Goal: Browse casually: Explore the website without a specific task or goal

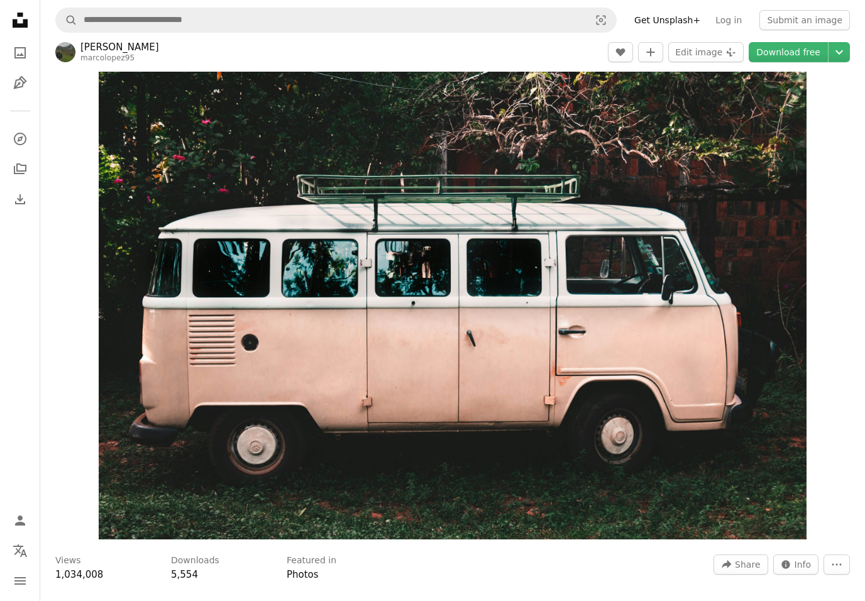
scroll to position [590, 0]
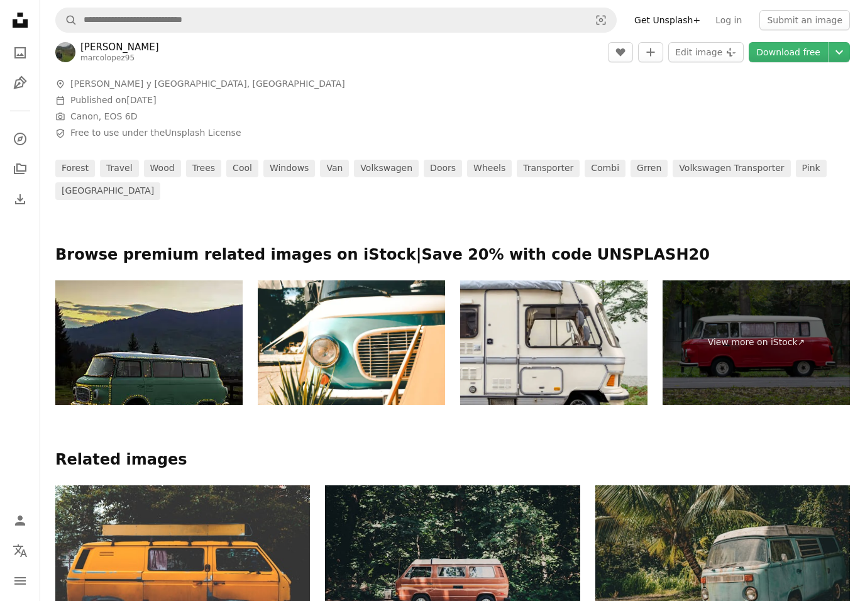
click at [16, 45] on icon "A photo" at bounding box center [20, 52] width 15 height 15
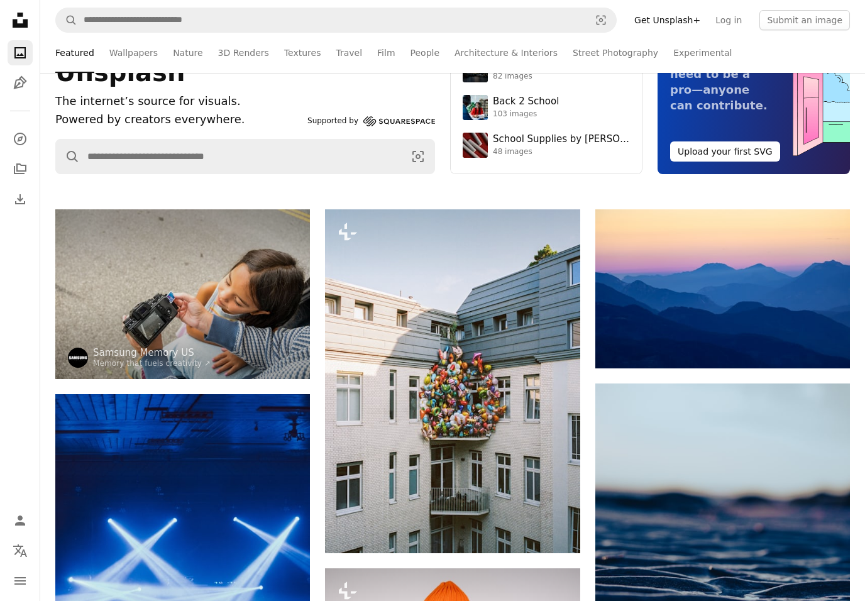
scroll to position [349, 0]
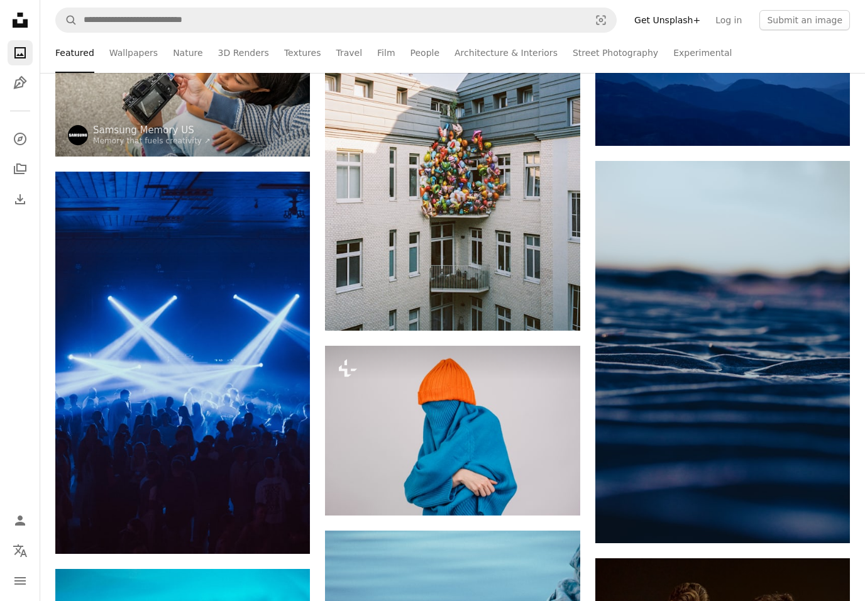
click at [410, 236] on img at bounding box center [452, 159] width 255 height 344
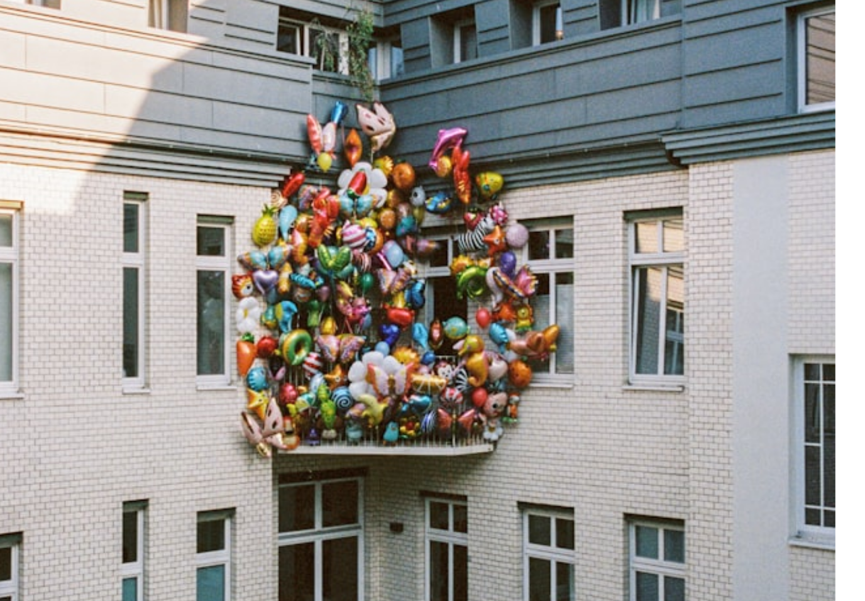
scroll to position [85, 0]
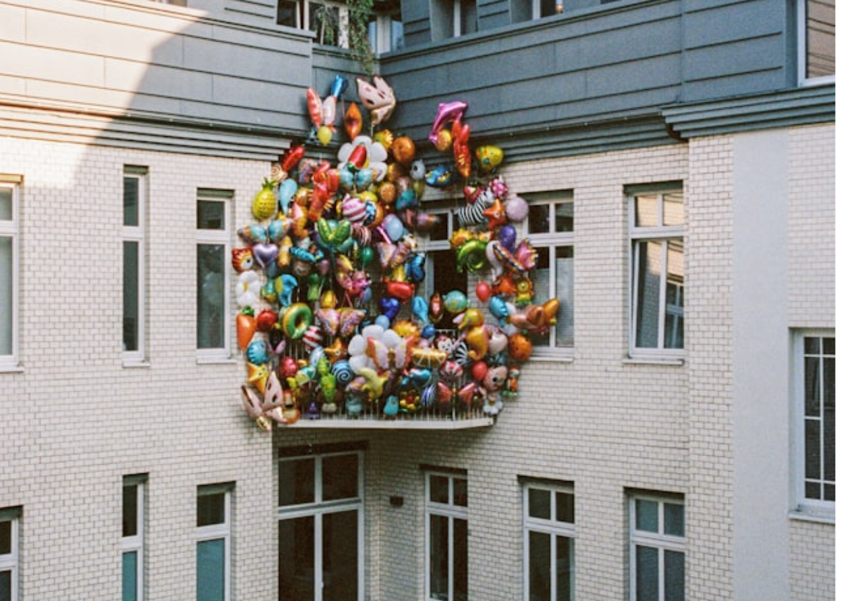
click at [264, 80] on img "Zoom in on this image" at bounding box center [428, 215] width 364 height 491
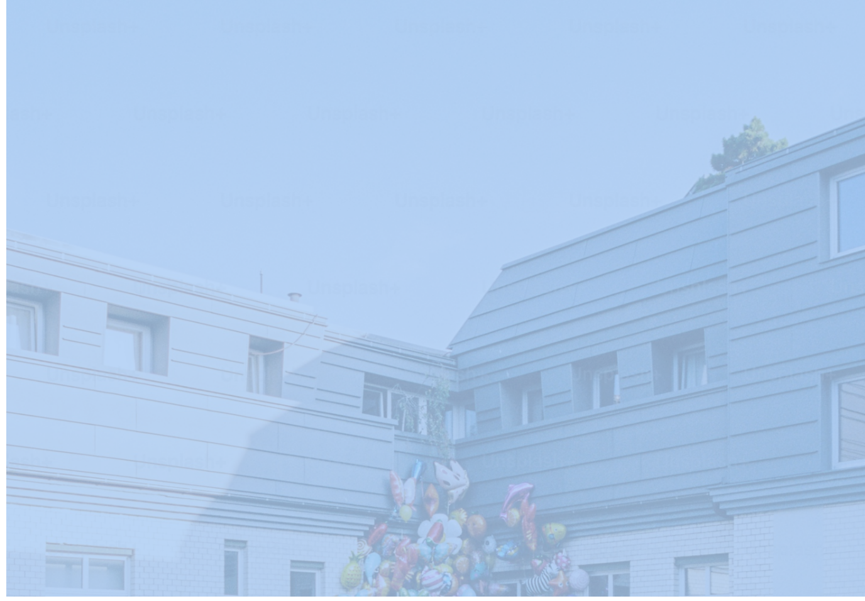
scroll to position [0, 0]
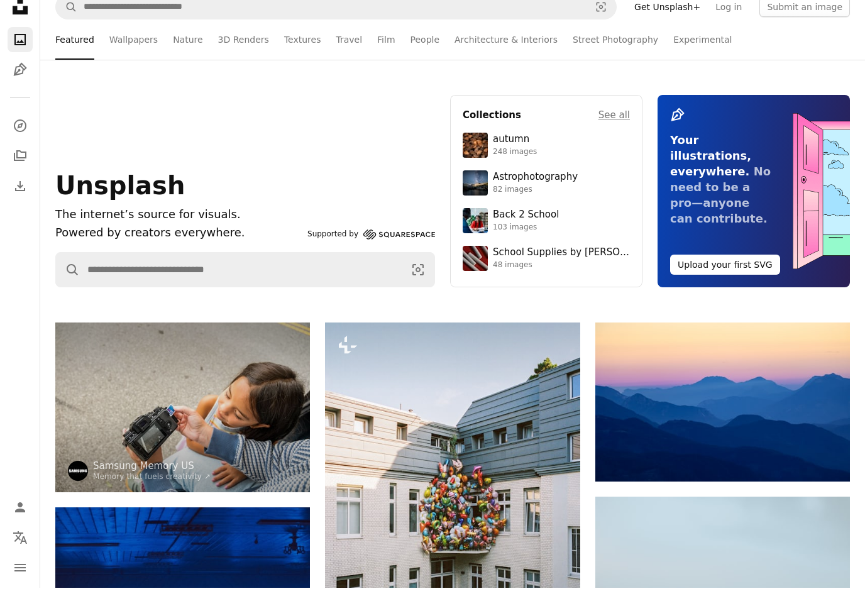
scroll to position [367, 0]
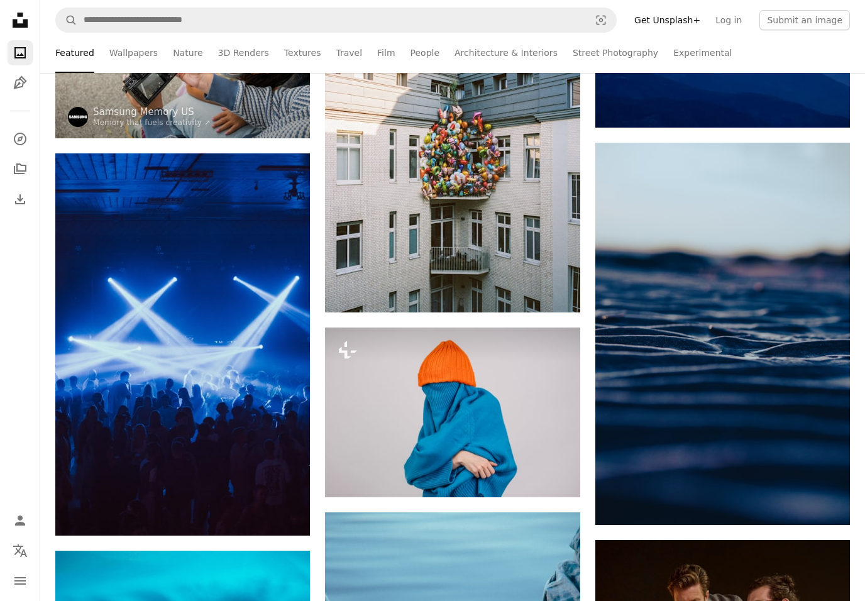
click at [477, 53] on link "Architecture & Interiors" at bounding box center [505, 53] width 103 height 40
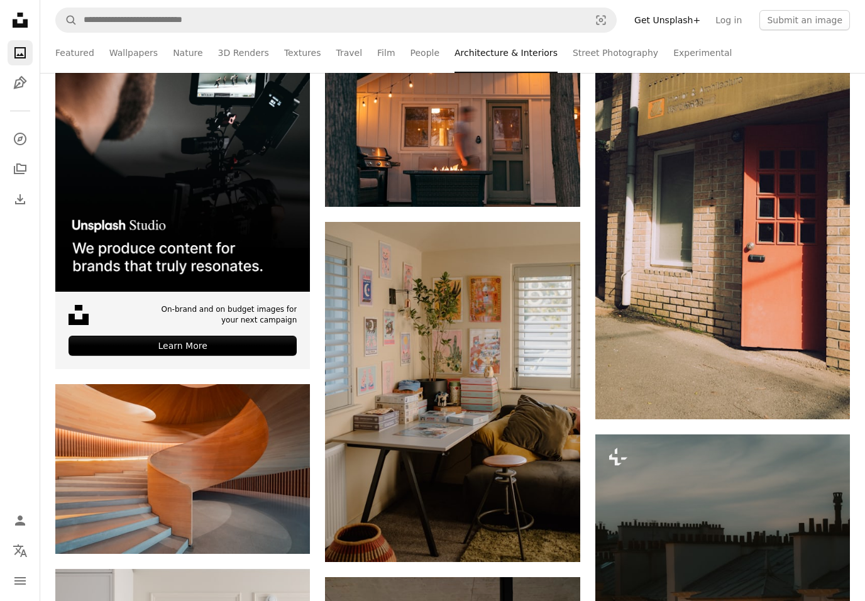
scroll to position [298, 0]
click at [412, 126] on img at bounding box center [452, 122] width 255 height 170
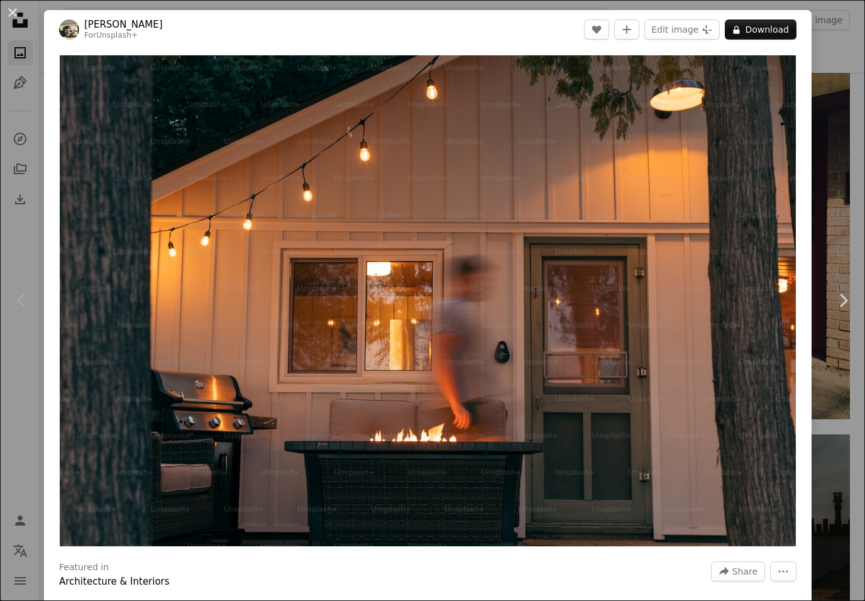
click at [717, 303] on img "Zoom in on this image" at bounding box center [428, 300] width 736 height 491
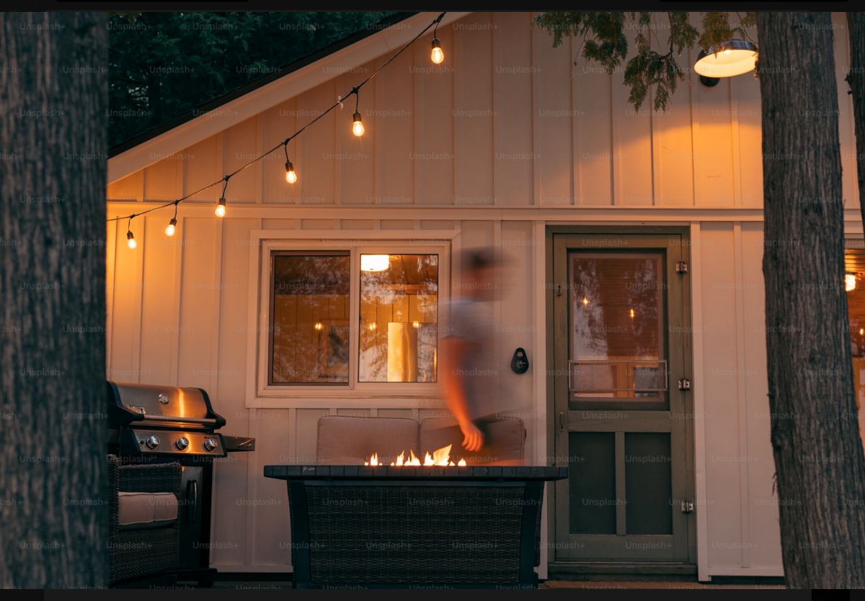
click at [713, 300] on img "Zoom out on this image" at bounding box center [432, 301] width 866 height 578
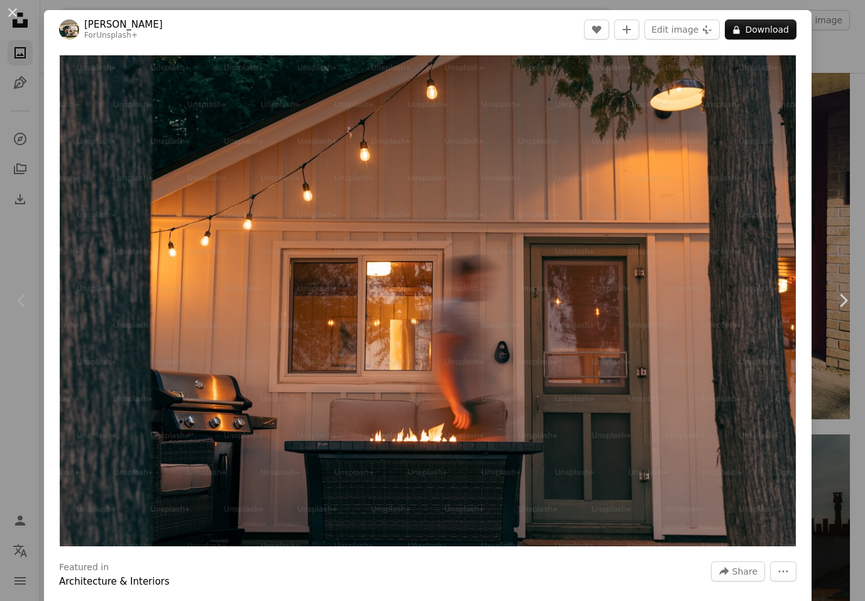
click at [704, 265] on img "Zoom in on this image" at bounding box center [428, 300] width 736 height 491
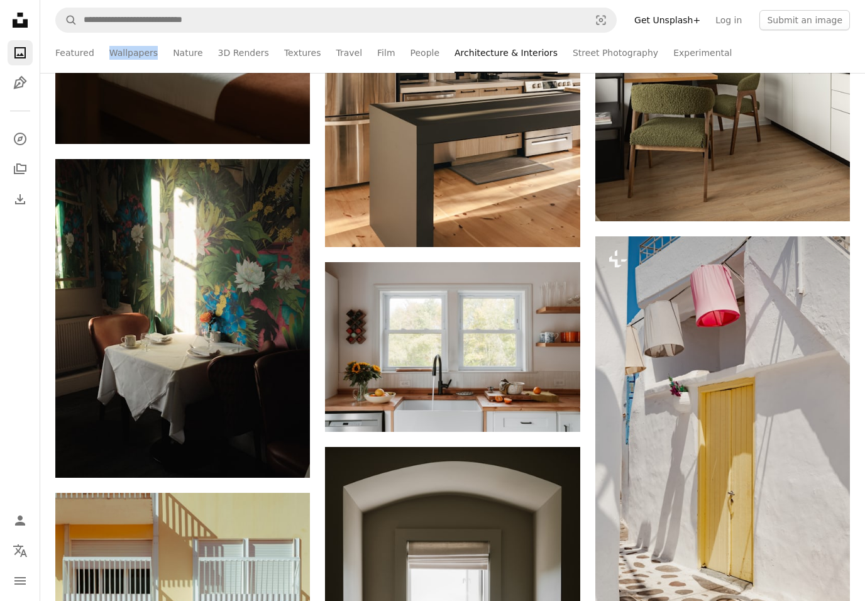
scroll to position [4922, 0]
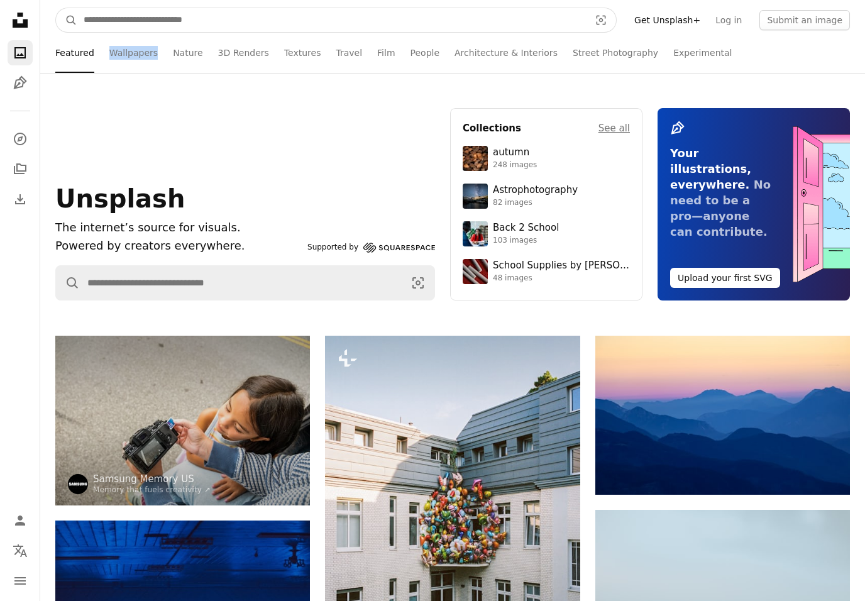
click at [421, 30] on input "Find visuals sitewide" at bounding box center [331, 20] width 508 height 24
